Goal: Information Seeking & Learning: Find specific fact

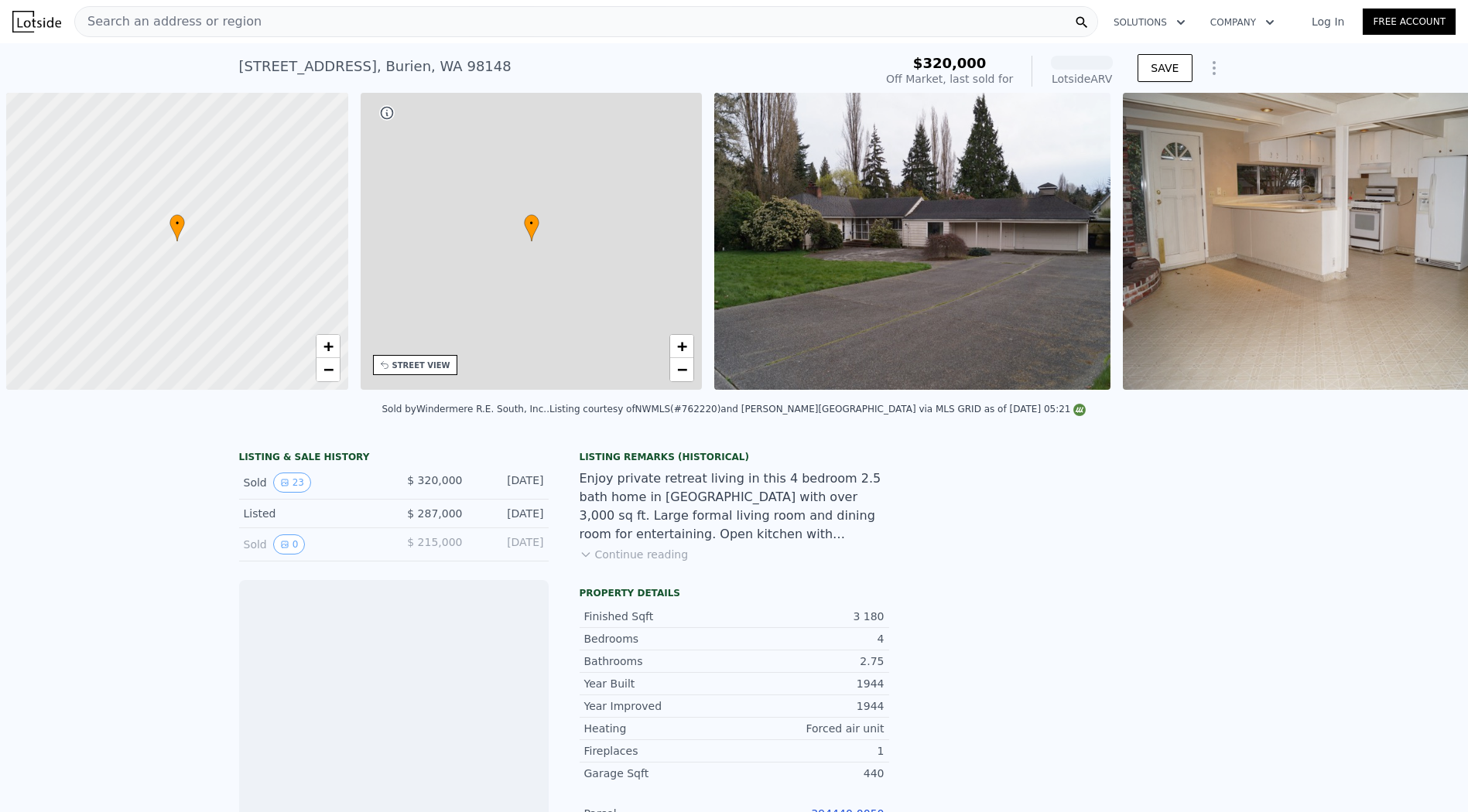
scroll to position [0, 7]
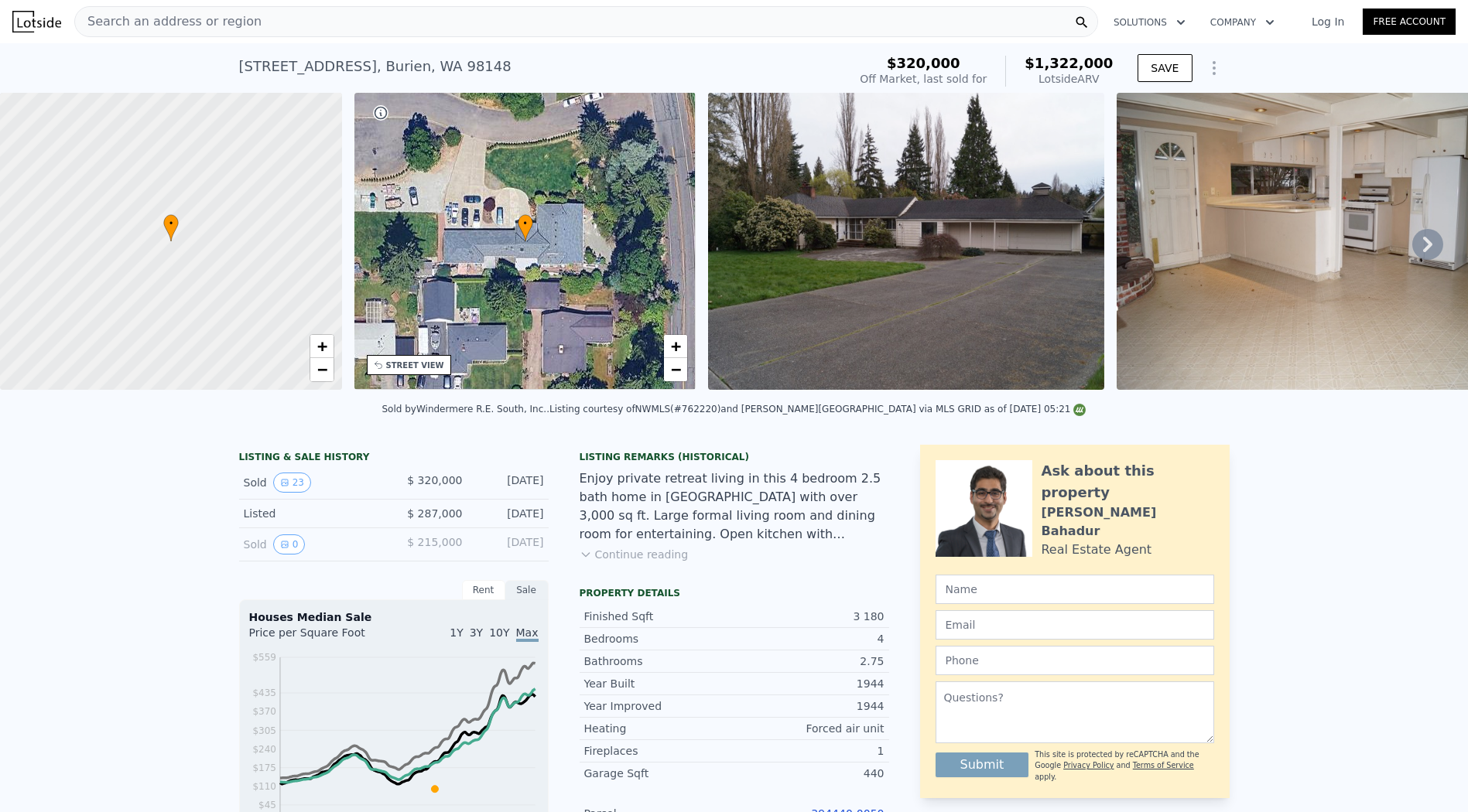
click at [705, 24] on div "Search an address or region" at bounding box center [586, 22] width 1024 height 31
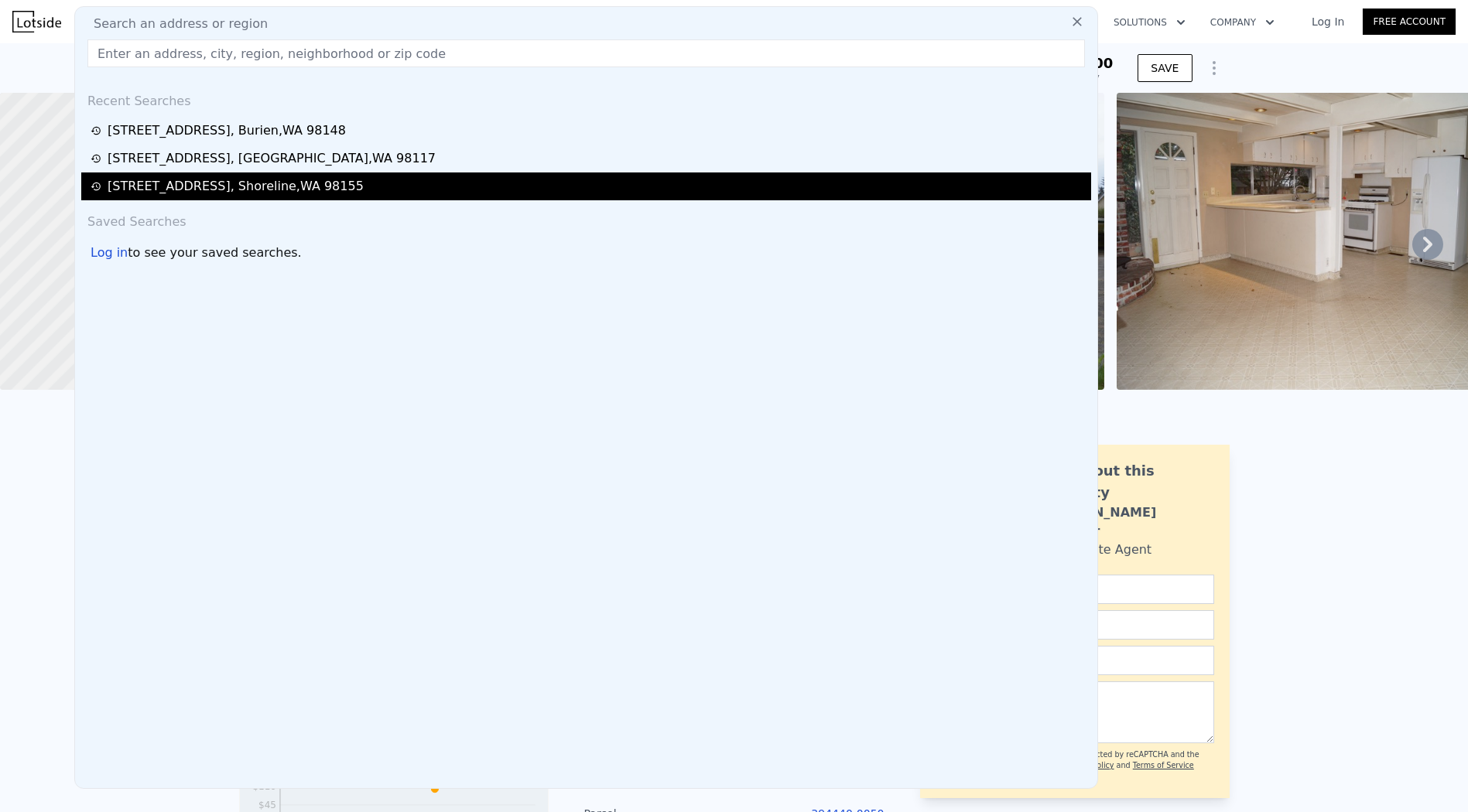
paste input "[STREET_ADDRESS]"
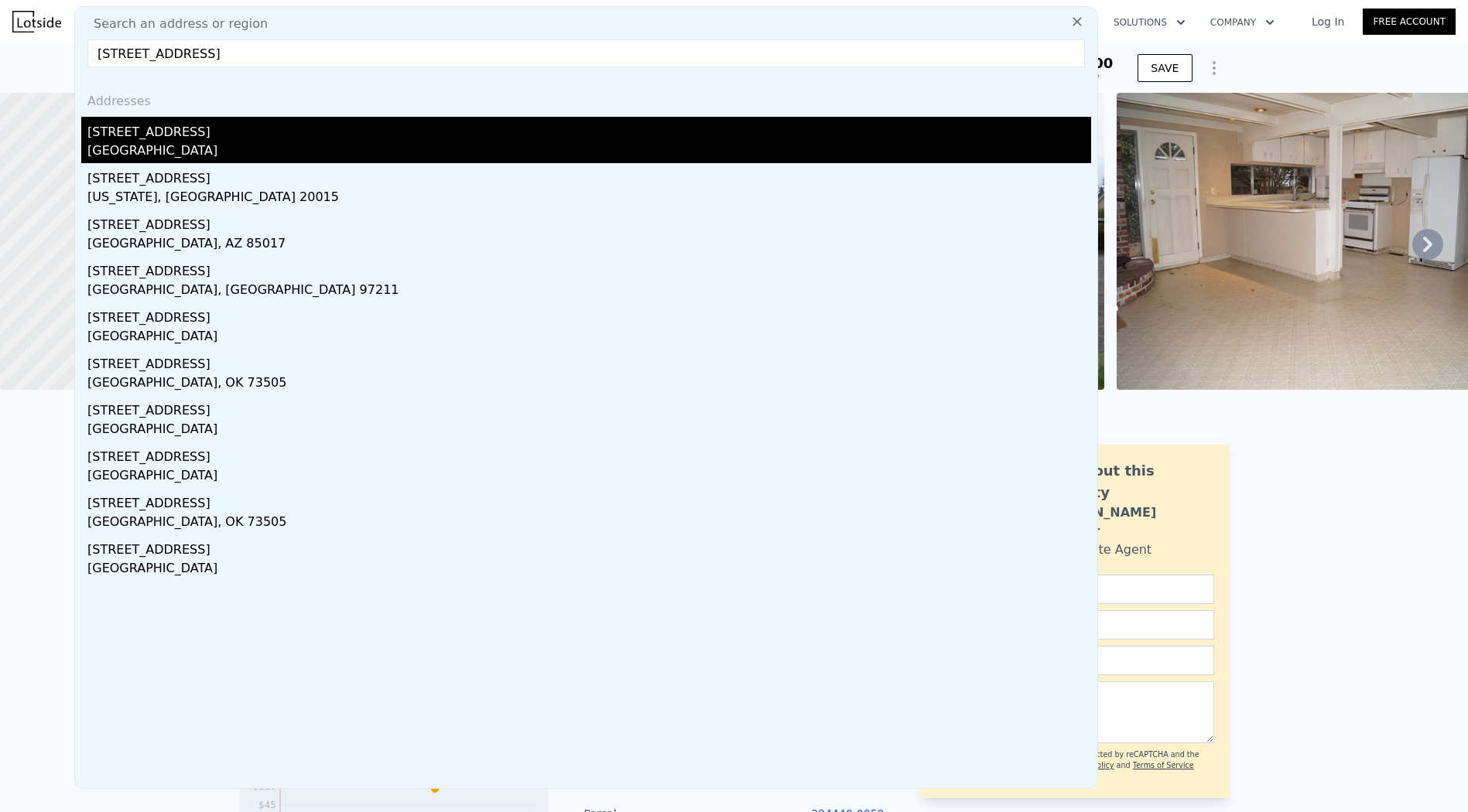
type input "[STREET_ADDRESS]"
click at [603, 154] on div "[GEOGRAPHIC_DATA]" at bounding box center [589, 152] width 1004 height 22
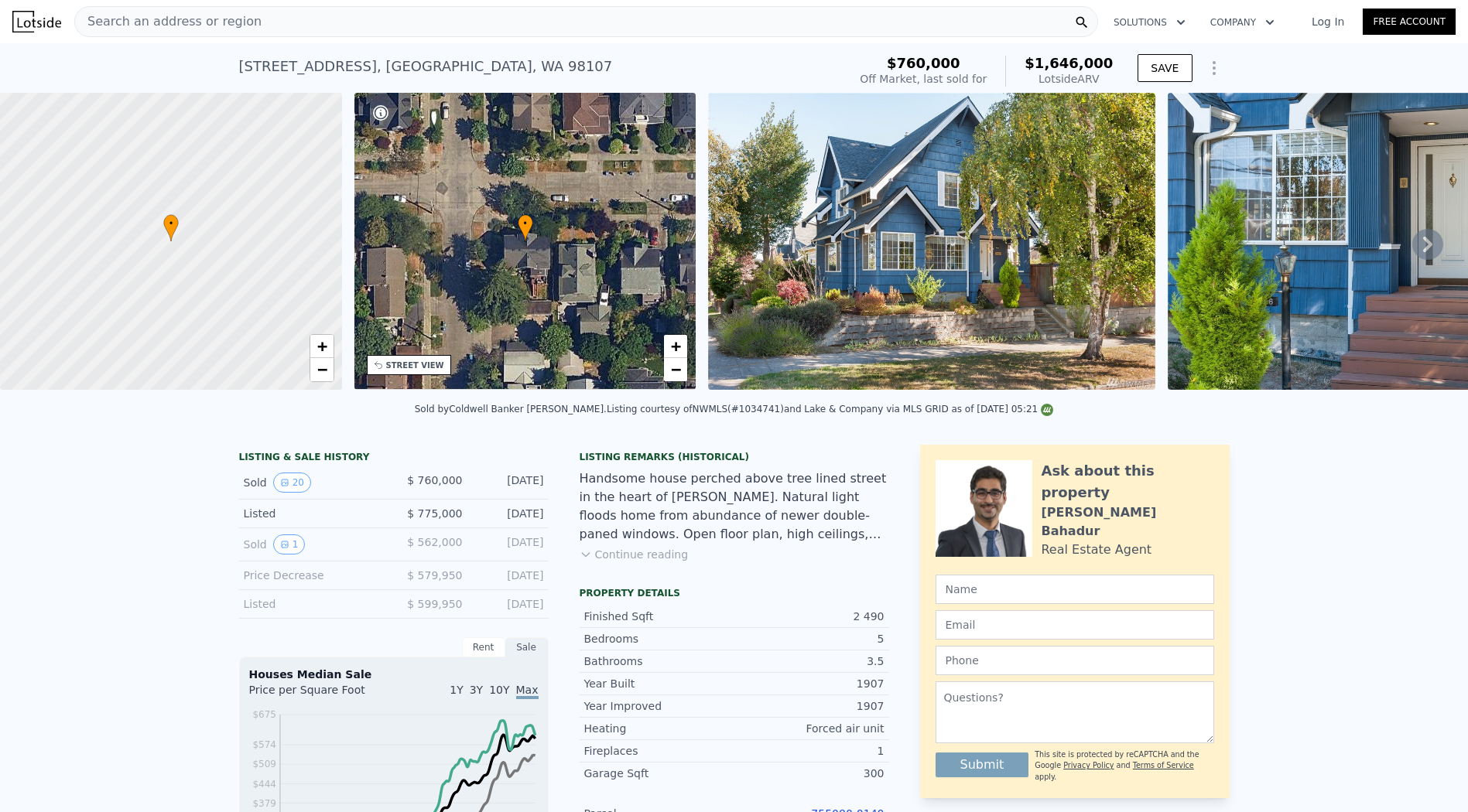
click at [836, 60] on div "[STREET_ADDRESS] Sold [DATE] for $760k (~ARV $1.646m )" at bounding box center [540, 71] width 603 height 43
drag, startPoint x: 1295, startPoint y: 497, endPoint x: 1151, endPoint y: 480, distance: 145.0
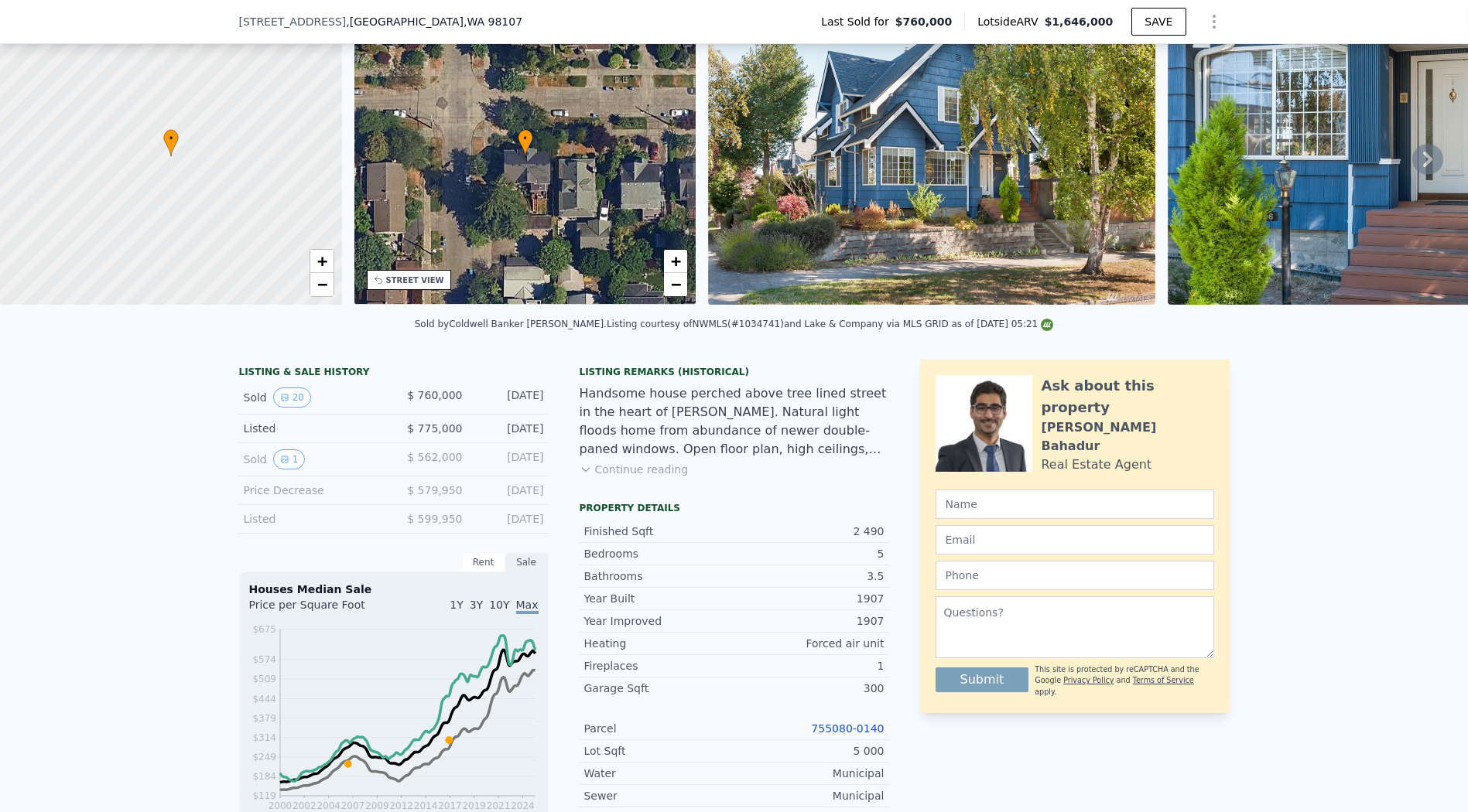
scroll to position [338, 0]
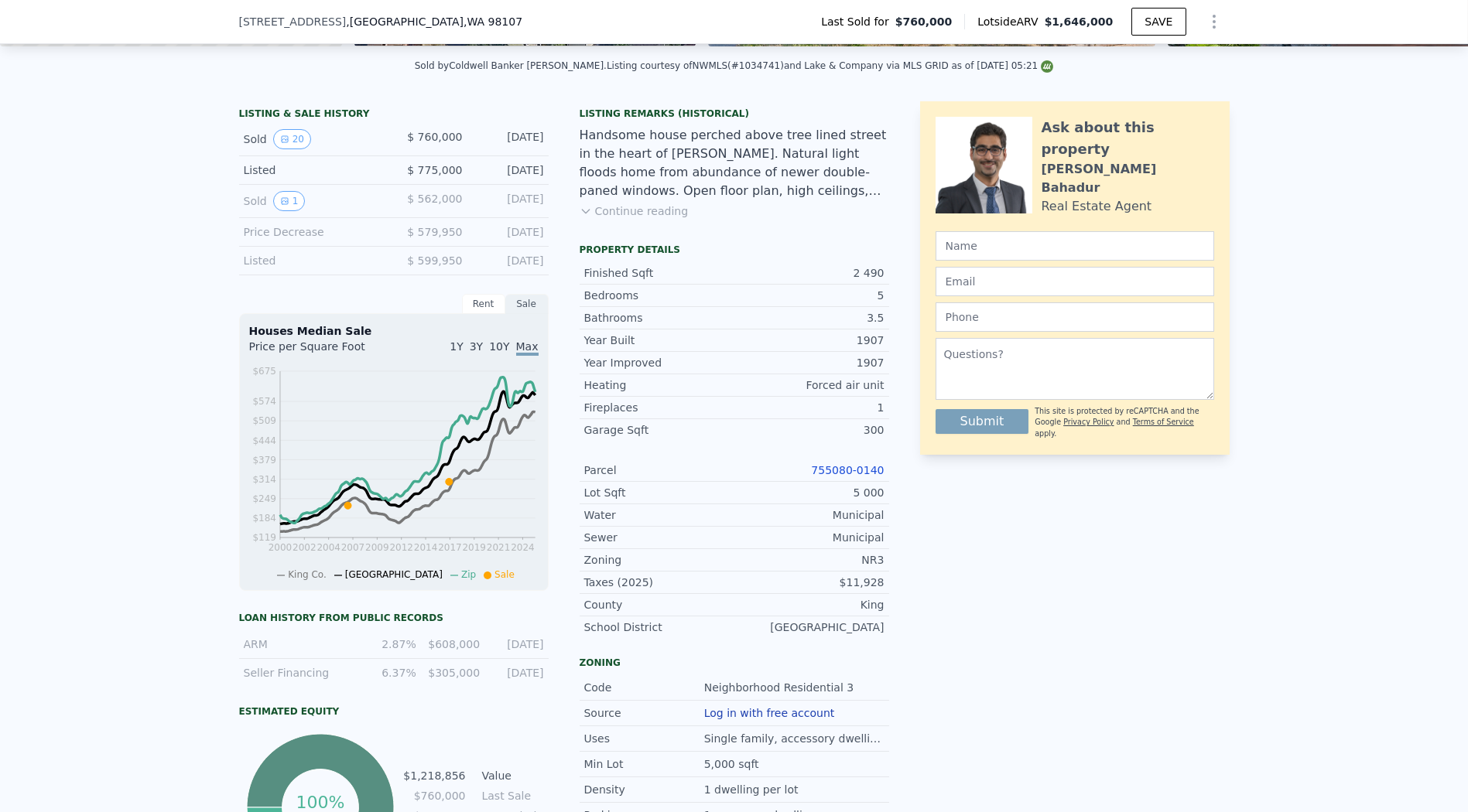
click at [848, 476] on link "755080-0140" at bounding box center [848, 470] width 73 height 12
click at [346, 23] on span ", [GEOGRAPHIC_DATA]" at bounding box center [434, 22] width 176 height 16
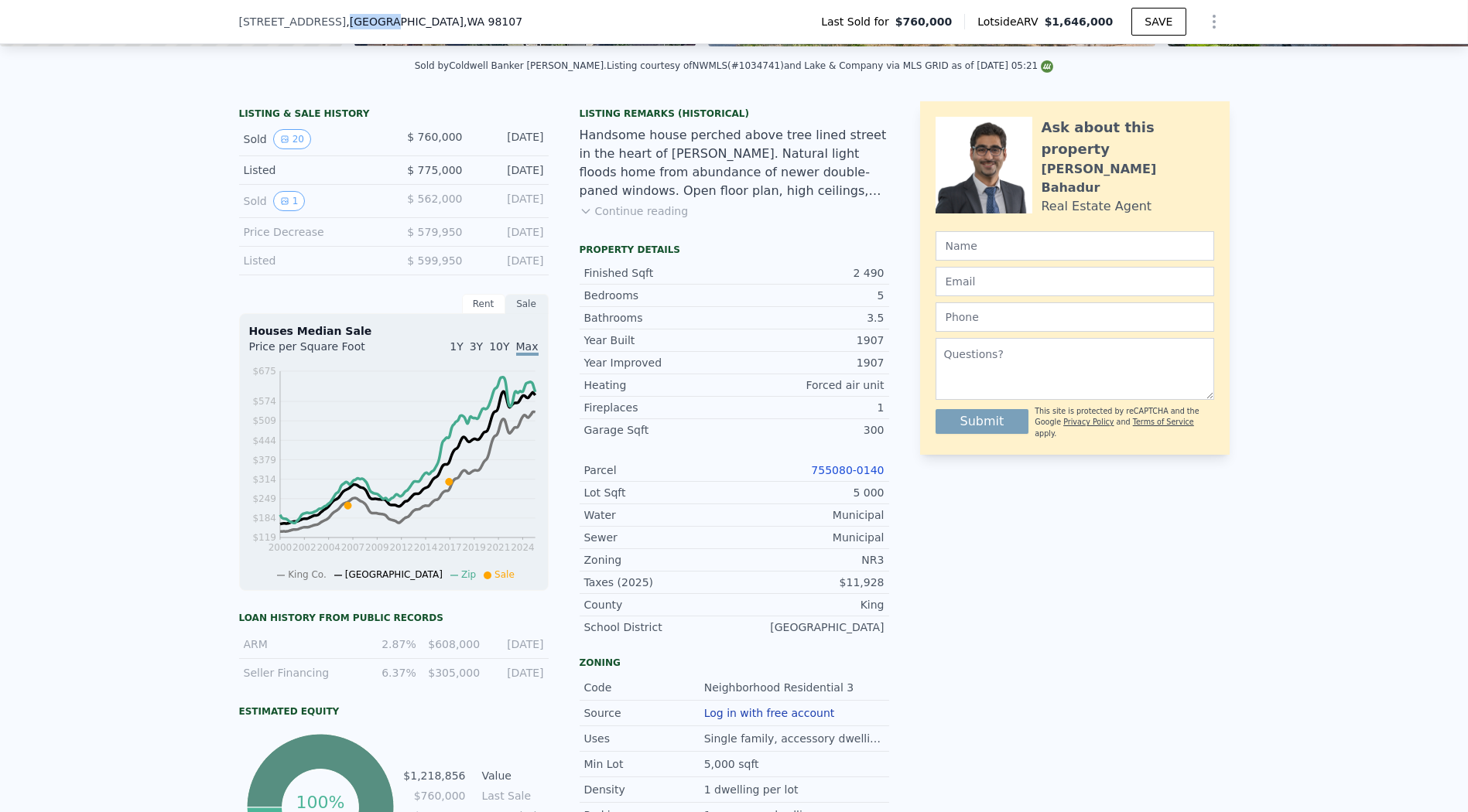
click at [346, 23] on span ", [GEOGRAPHIC_DATA]" at bounding box center [434, 22] width 176 height 16
click at [246, 16] on span "[STREET_ADDRESS]" at bounding box center [293, 22] width 108 height 16
drag, startPoint x: 231, startPoint y: 21, endPoint x: 441, endPoint y: 32, distance: 210.3
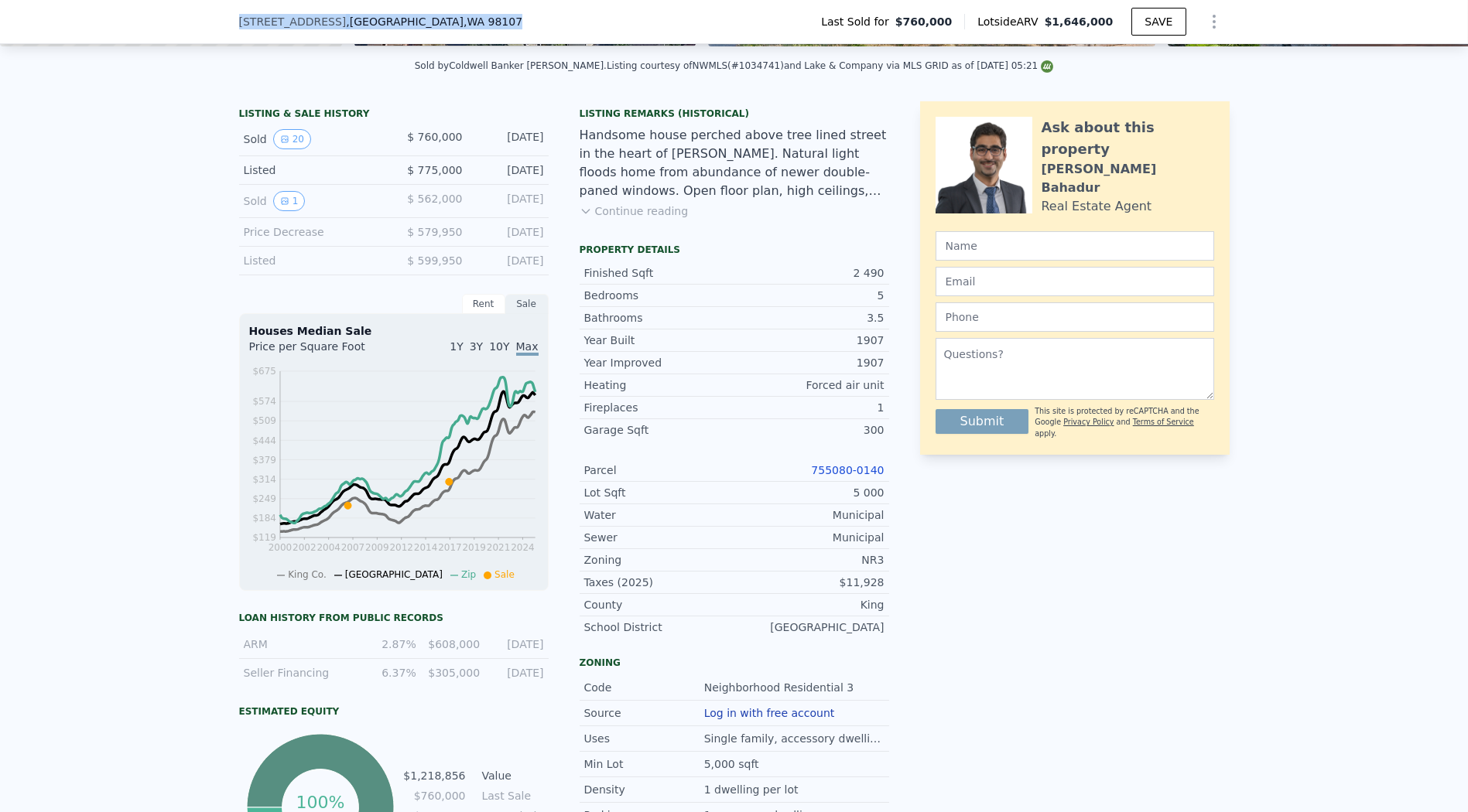
click at [441, 32] on div "[STREET_ADDRESS] Last Sold for $760,000 Lotside ARV $1,646,000 SAVE" at bounding box center [734, 22] width 1468 height 44
copy div "[STREET_ADDRESS]"
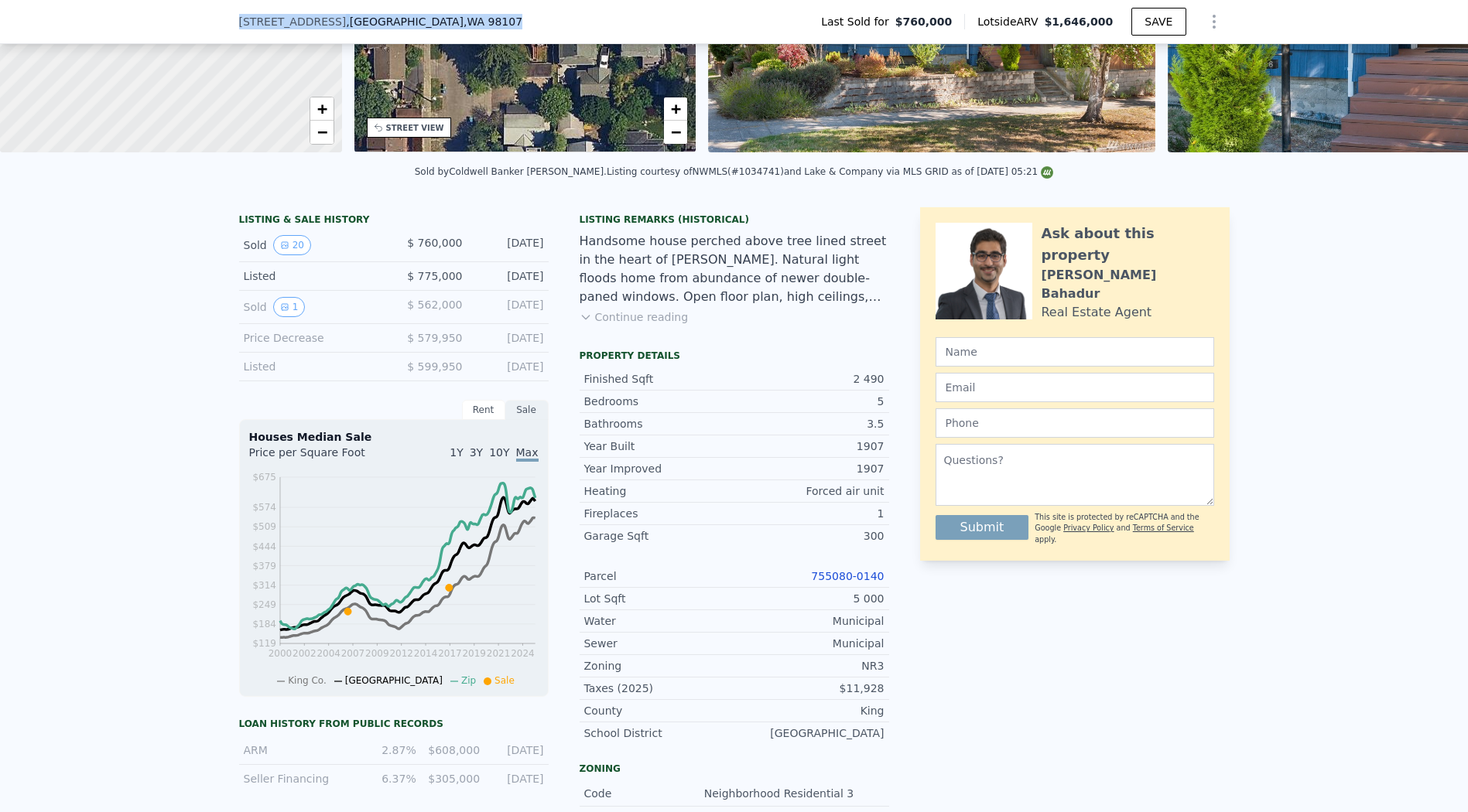
scroll to position [6, 0]
